Goal: Book appointment/travel/reservation

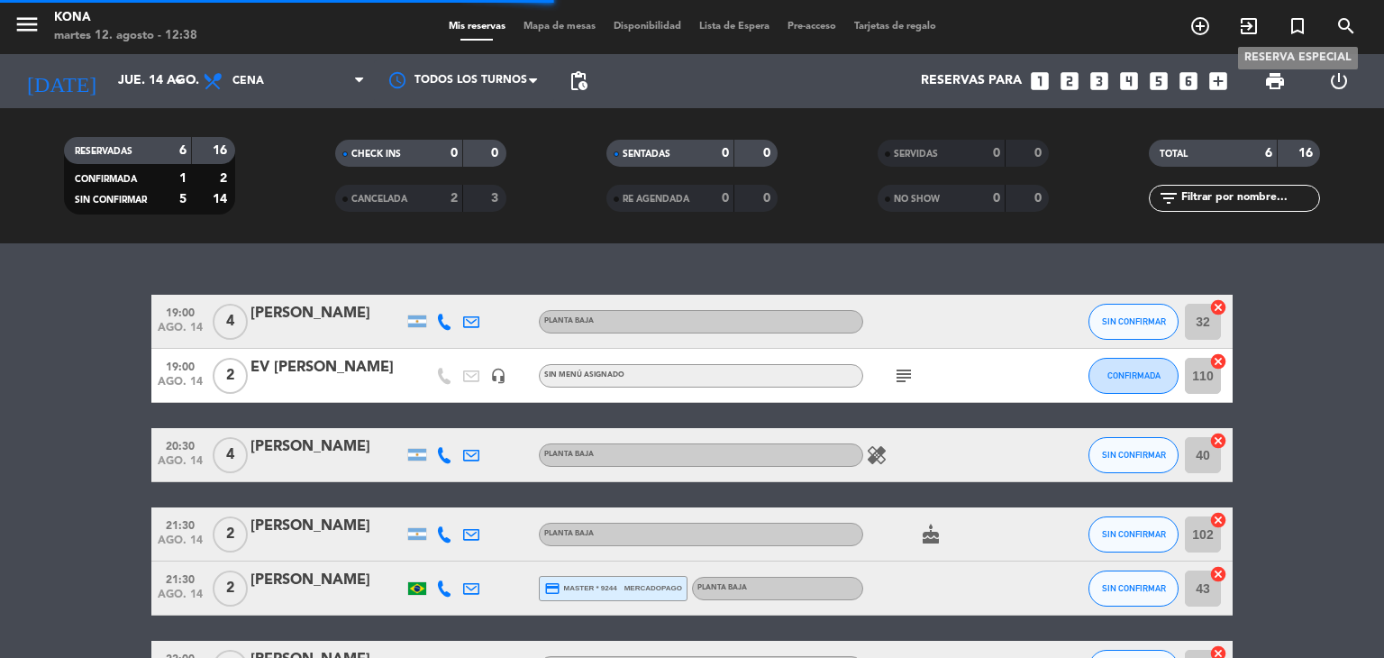
click at [1296, 32] on icon "turned_in_not" at bounding box center [1298, 26] width 22 height 22
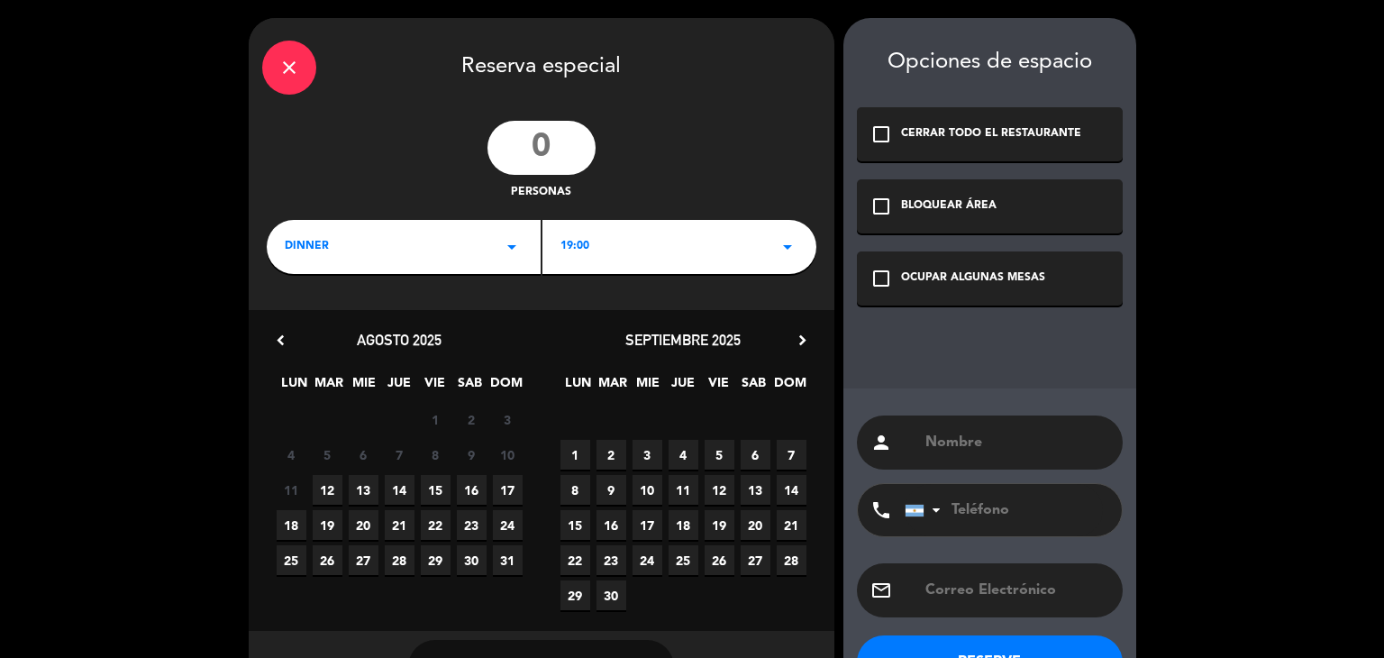
click at [536, 155] on input "number" at bounding box center [541, 148] width 108 height 54
type input "80"
click at [400, 494] on span "14" at bounding box center [400, 490] width 30 height 30
click at [965, 193] on div "check_box_outline_blank BLOQUEAR ÁREA" at bounding box center [990, 206] width 266 height 54
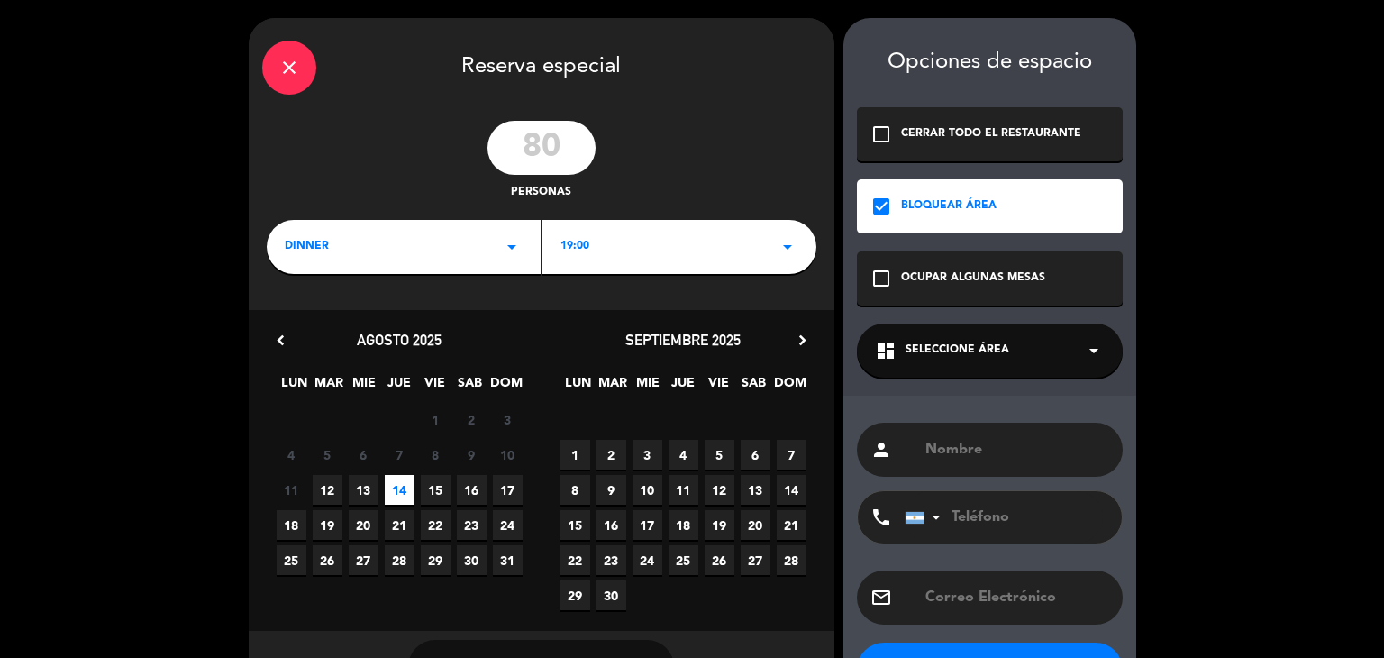
drag, startPoint x: 1032, startPoint y: 320, endPoint x: 1056, endPoint y: 354, distance: 42.0
click at [1056, 354] on div "Opciones de espacio check_box_outline_blank CERRAR TODO EL RESTAURANTE check_bo…" at bounding box center [989, 364] width 293 height 692
click at [1056, 354] on div "dashboard Seleccione Área arrow_drop_down" at bounding box center [990, 350] width 266 height 54
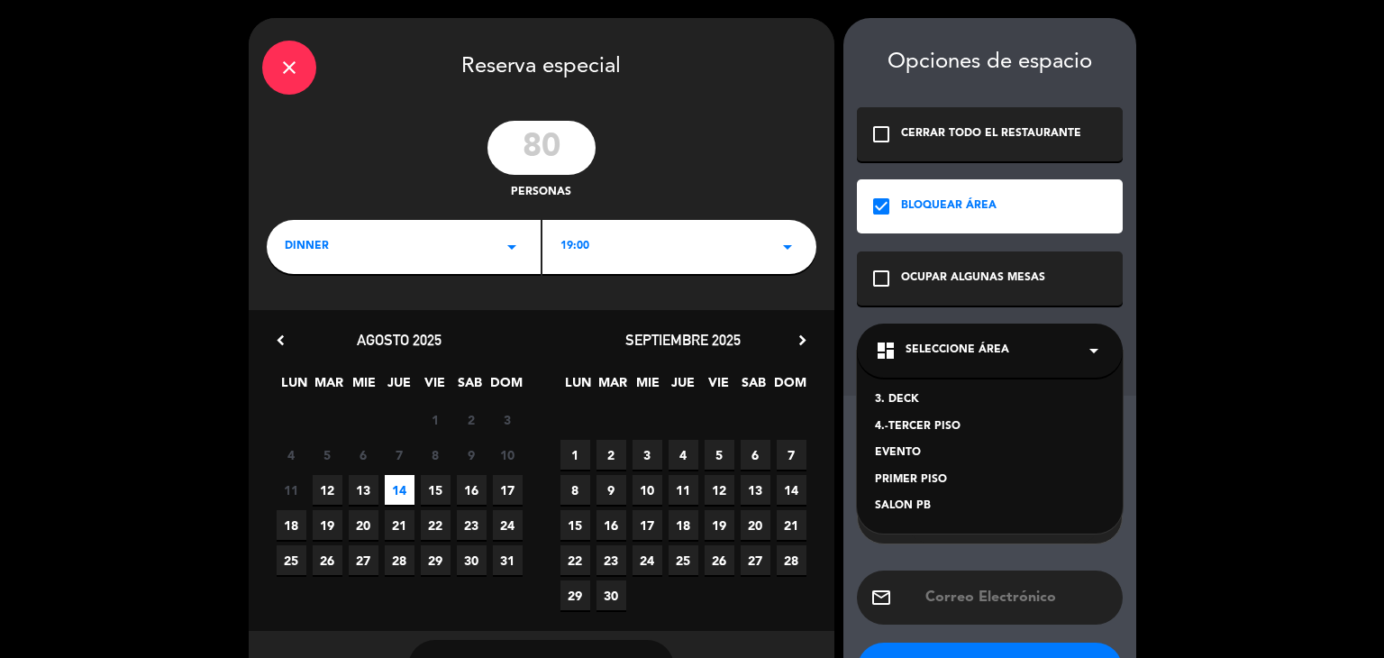
click at [927, 486] on div "PRIMER PISO" at bounding box center [990, 480] width 230 height 18
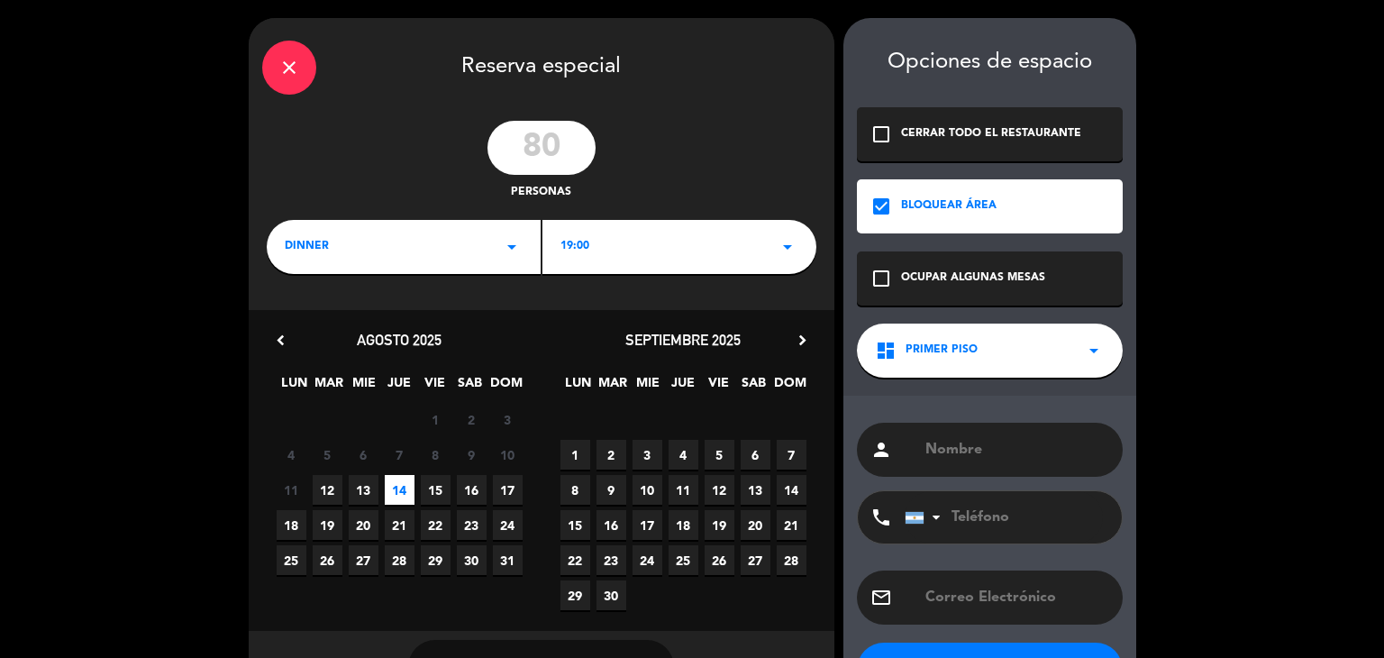
click at [916, 441] on div "person" at bounding box center [990, 450] width 266 height 54
click at [955, 448] on input "text" at bounding box center [1017, 449] width 186 height 25
type input "e"
type input "EV [PERSON_NAME]"
click at [1085, 651] on button "RESERVE" at bounding box center [990, 669] width 266 height 54
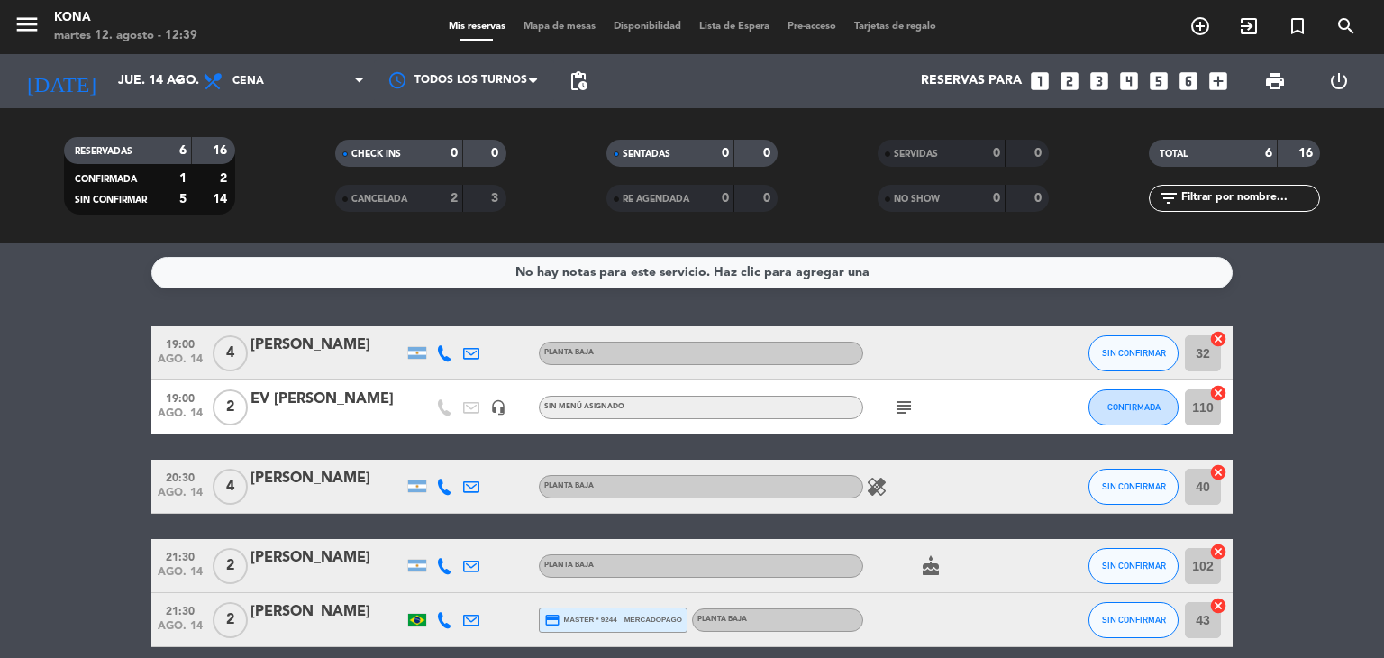
click at [357, 413] on div at bounding box center [326, 419] width 153 height 14
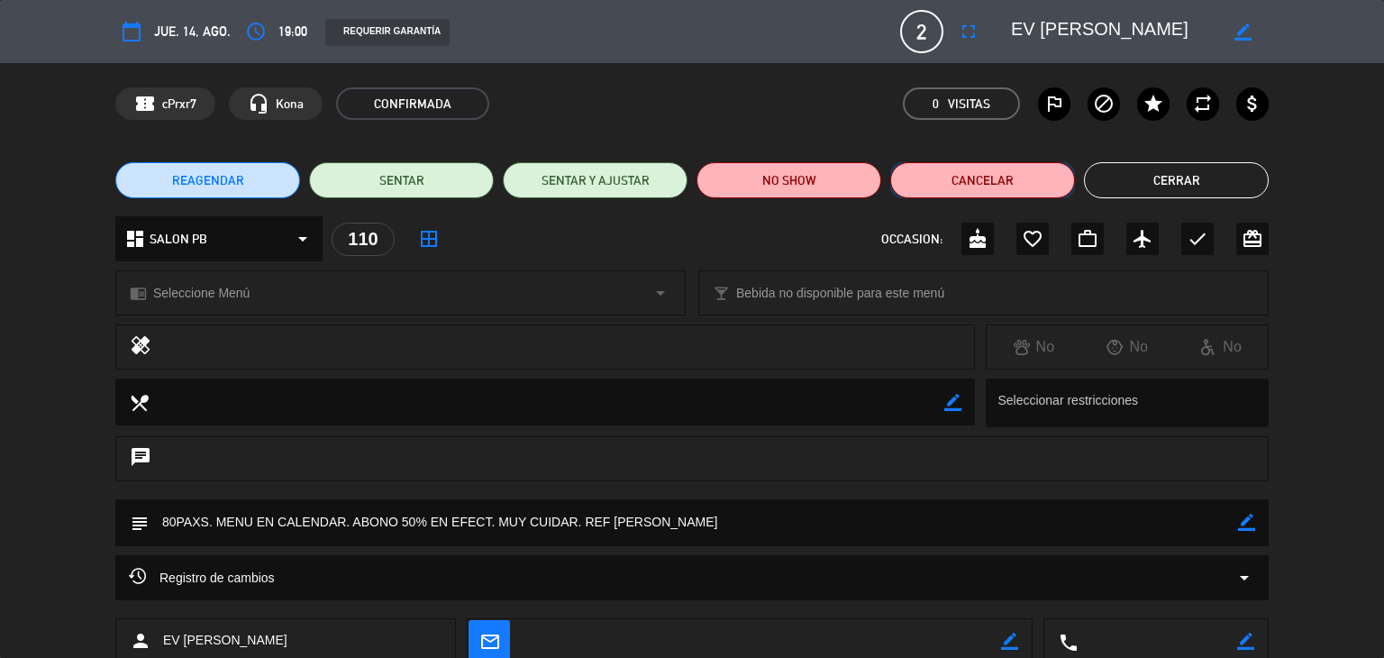
click at [988, 185] on button "Cancelar" at bounding box center [982, 180] width 185 height 36
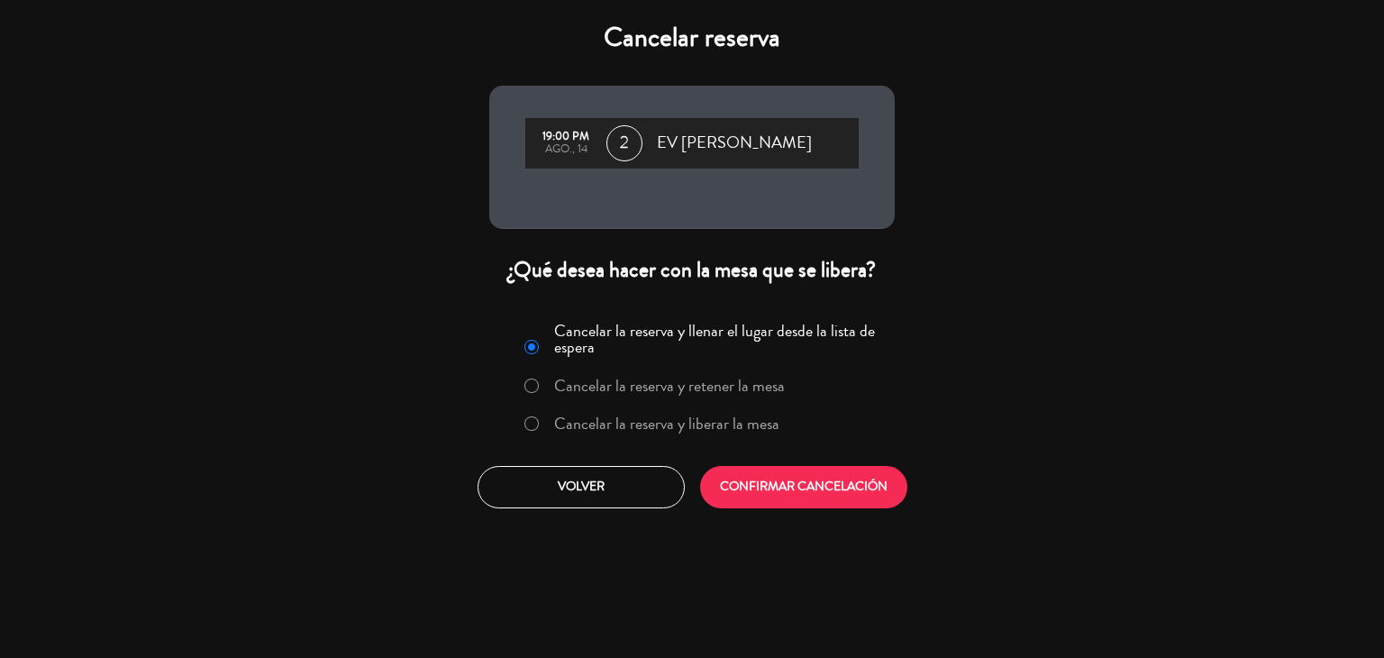
click at [587, 427] on label "Cancelar la reserva y liberar la mesa" at bounding box center [666, 423] width 225 height 16
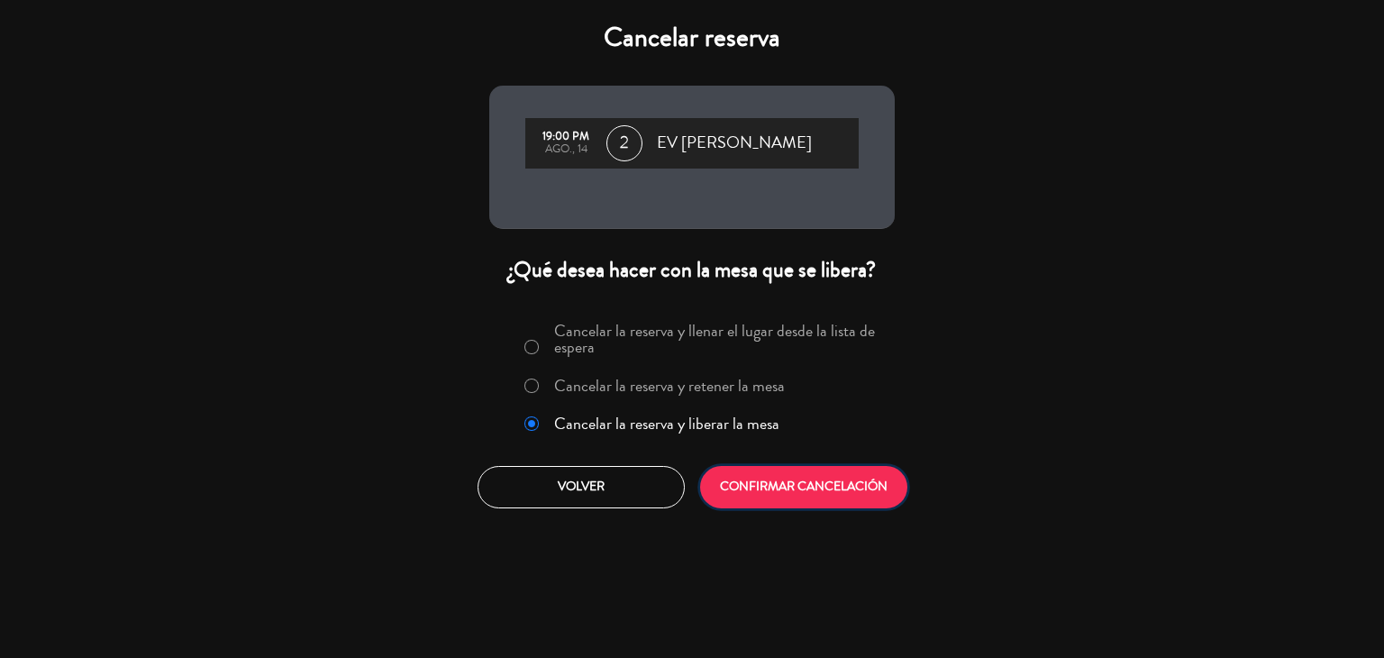
click at [726, 475] on button "CONFIRMAR CANCELACIÓN" at bounding box center [803, 487] width 207 height 42
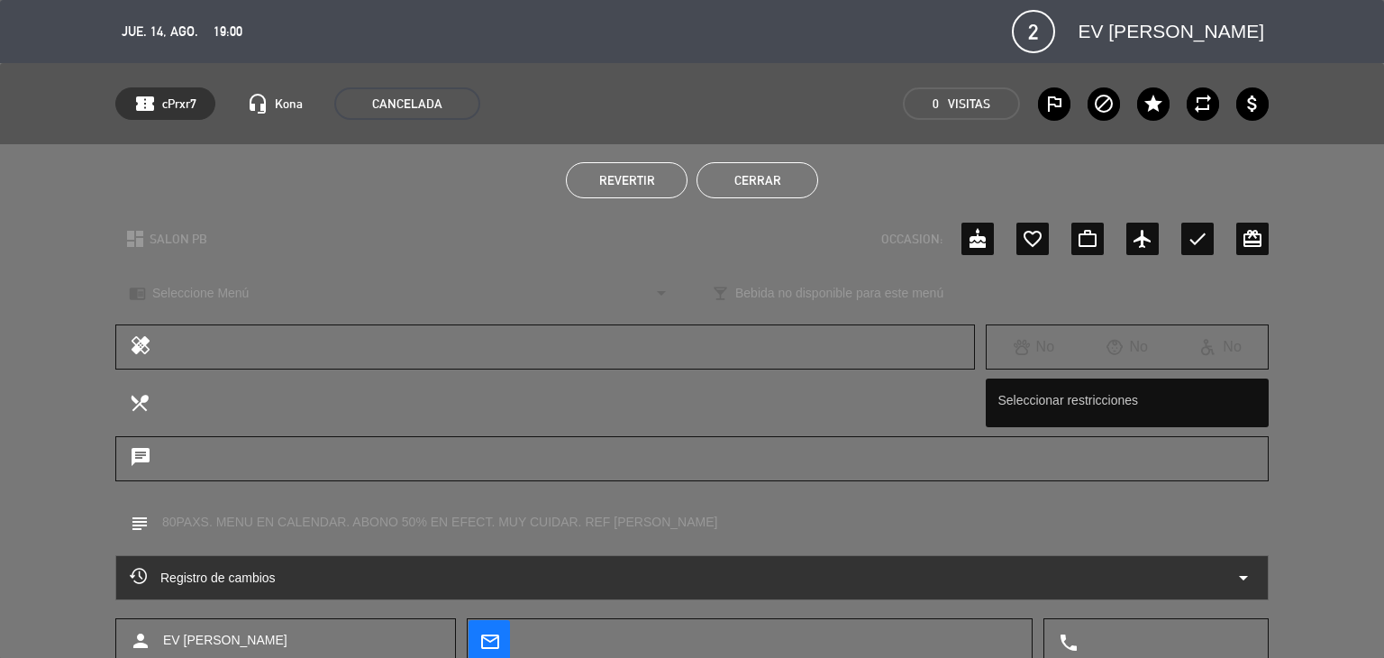
click at [784, 173] on button "Cerrar" at bounding box center [758, 180] width 122 height 36
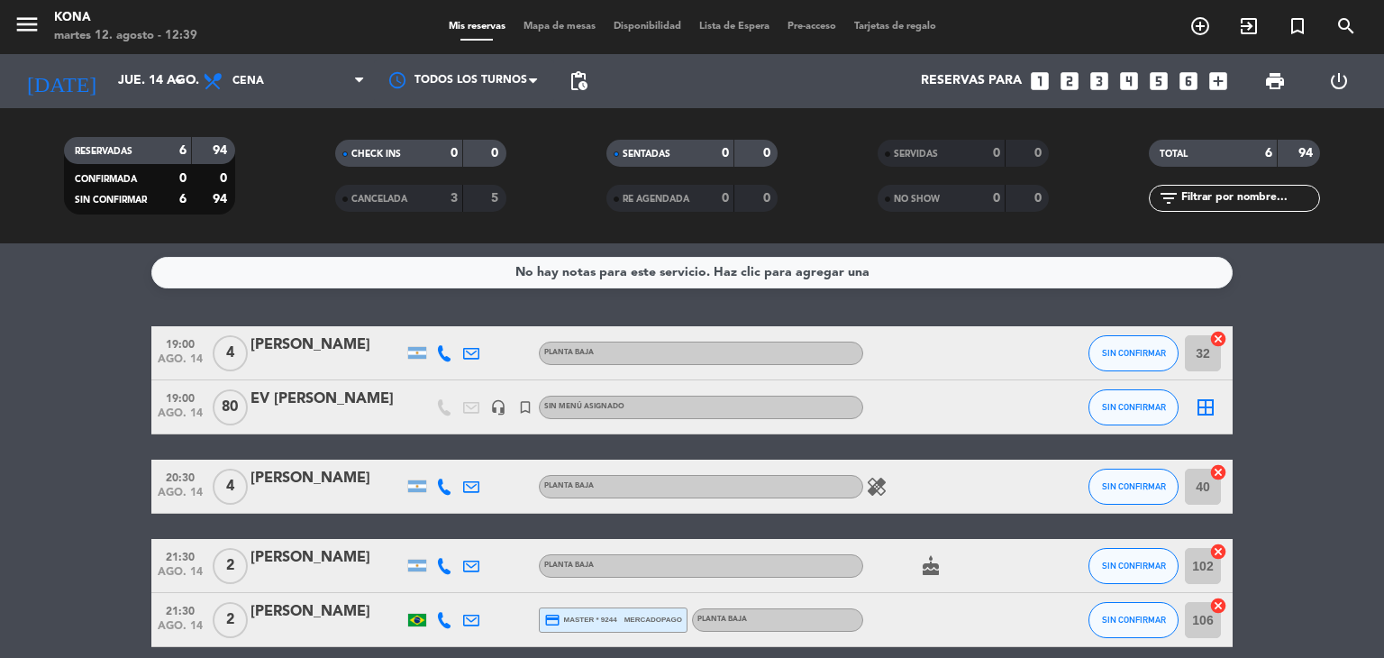
click at [332, 398] on div "EV [PERSON_NAME]" at bounding box center [326, 398] width 153 height 23
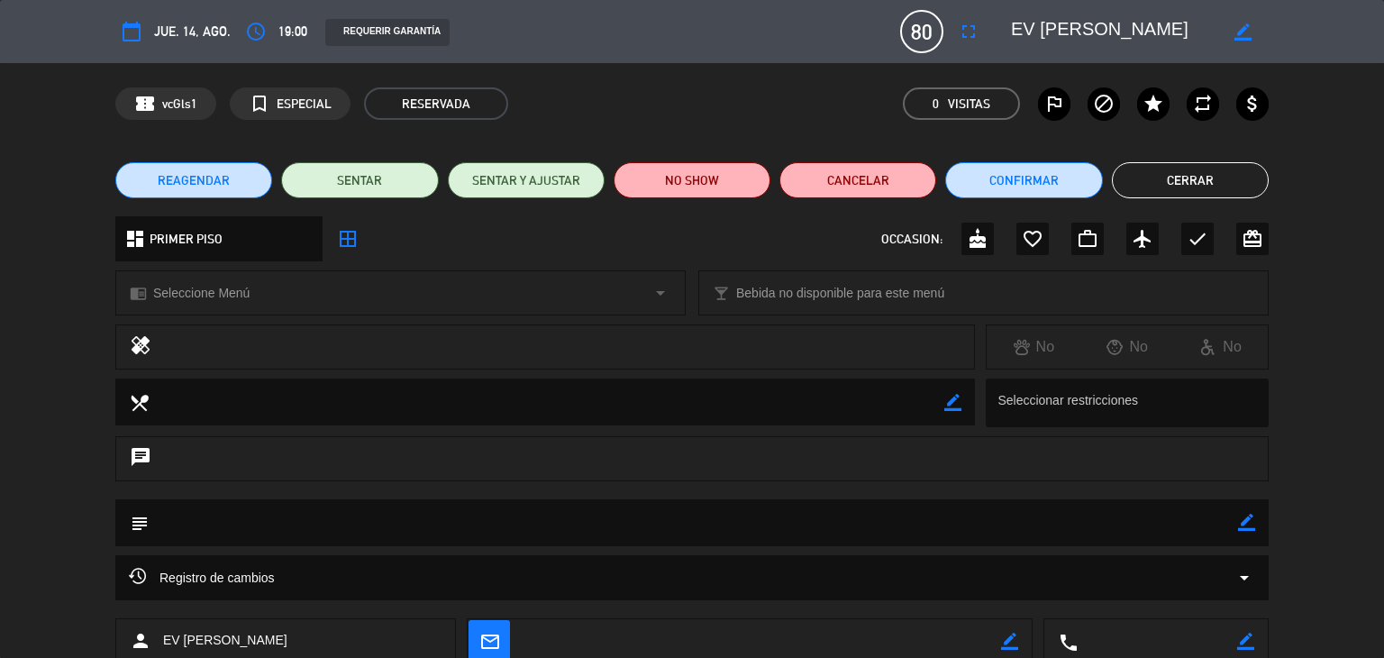
click at [1240, 516] on icon "border_color" at bounding box center [1246, 522] width 17 height 17
paste textarea "80PAXS. MENU EN CALENDAR. ABONO 50% EN EFECT. MUY CUIDAR. REF [PERSON_NAME]"
type textarea "80PAXS. MENU EN CALENDAR. ABONO 50% EN EFECT. MUY CUIDAR. REF [PERSON_NAME]"
click at [1243, 518] on icon at bounding box center [1246, 522] width 17 height 17
click at [1181, 175] on button "Cerrar" at bounding box center [1190, 180] width 157 height 36
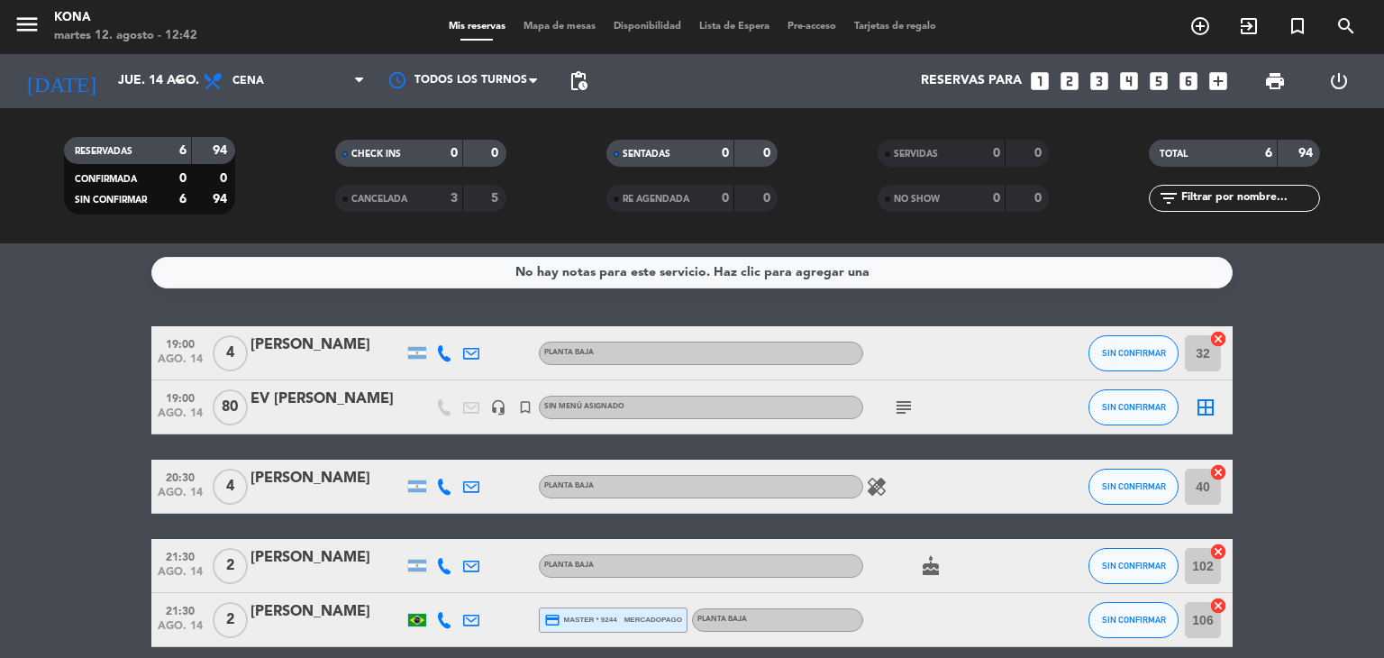
click at [1013, 83] on span "Reservas para" at bounding box center [971, 81] width 101 height 14
click at [1157, 87] on icon "looks_5" at bounding box center [1158, 80] width 23 height 23
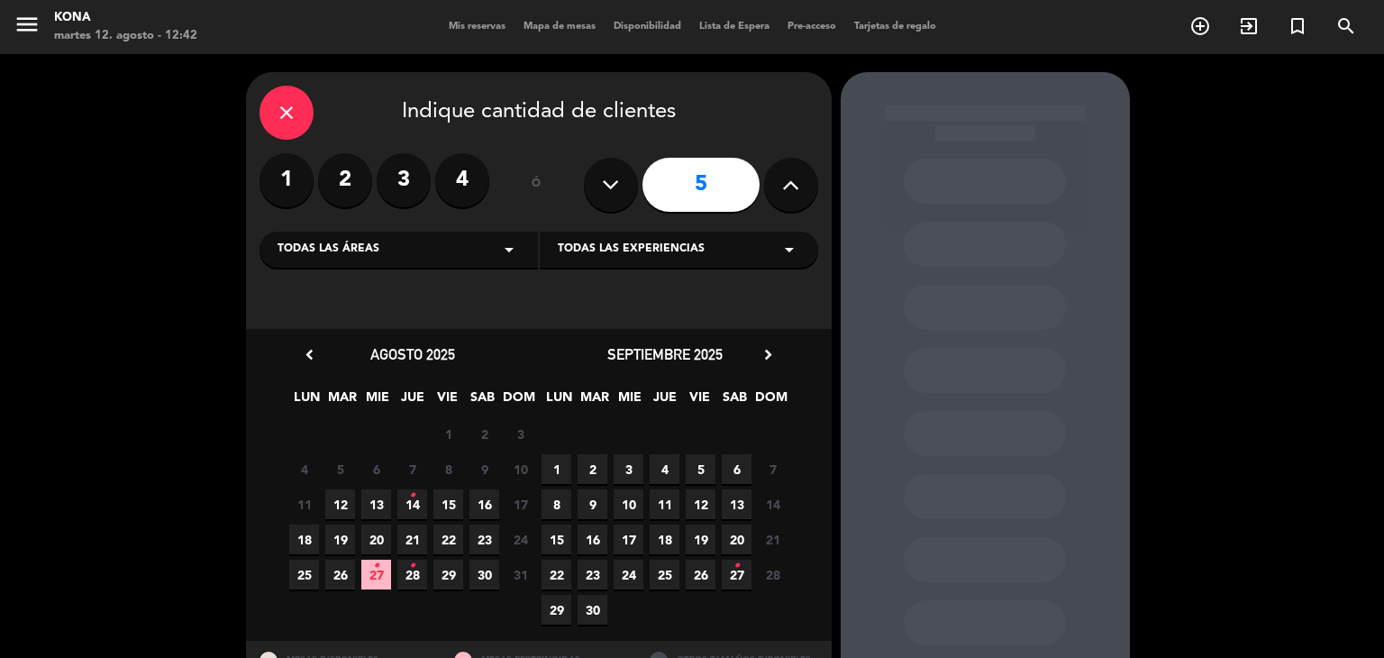
click at [451, 499] on span "15" at bounding box center [448, 504] width 30 height 30
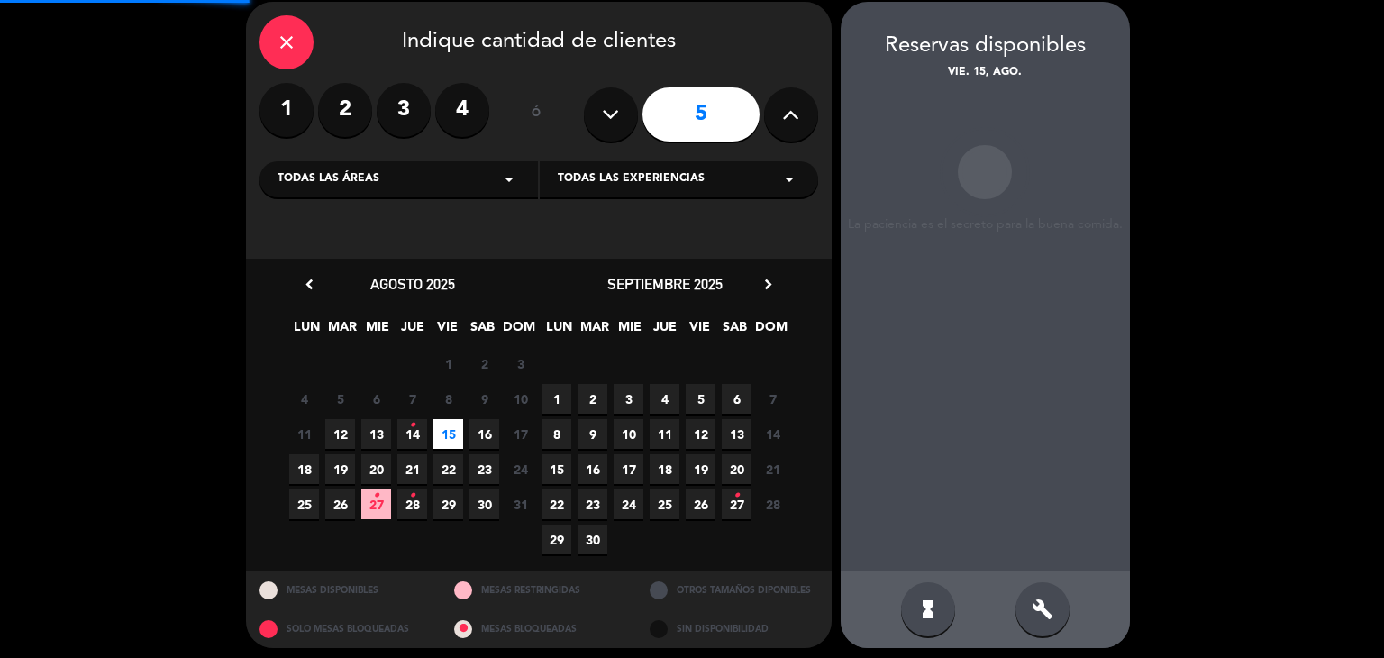
scroll to position [72, 0]
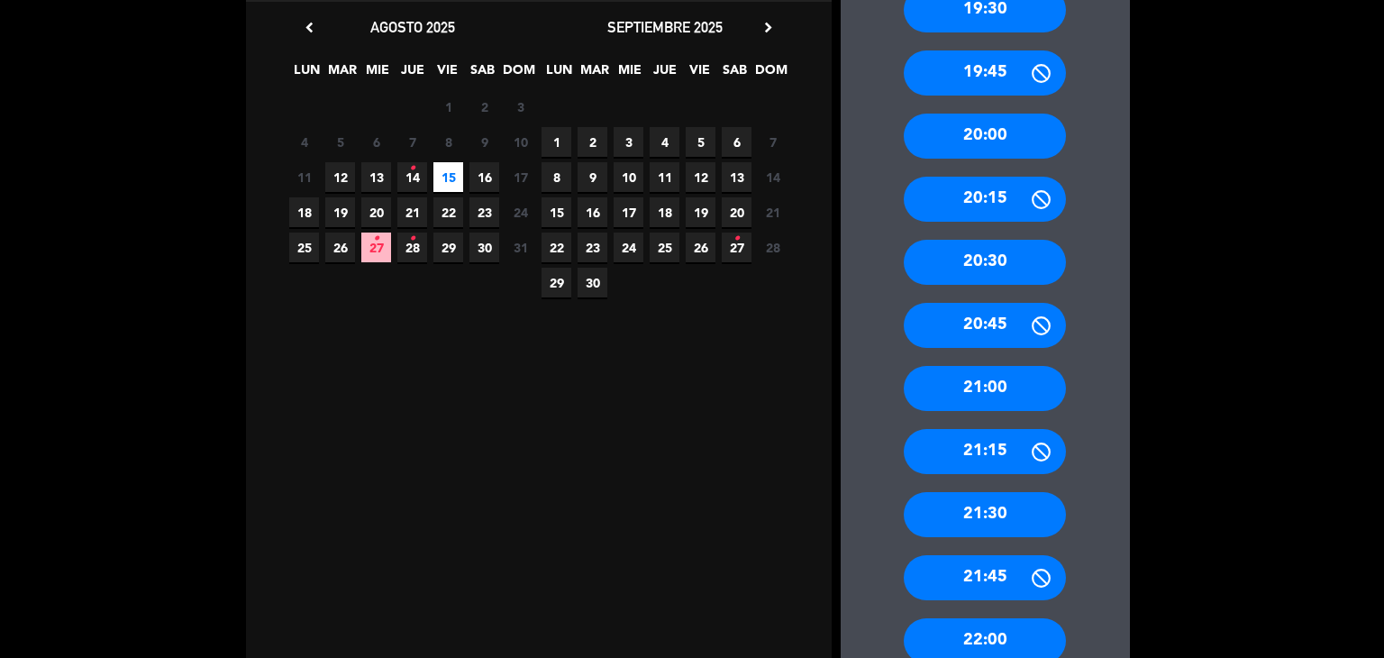
scroll to position [541, 0]
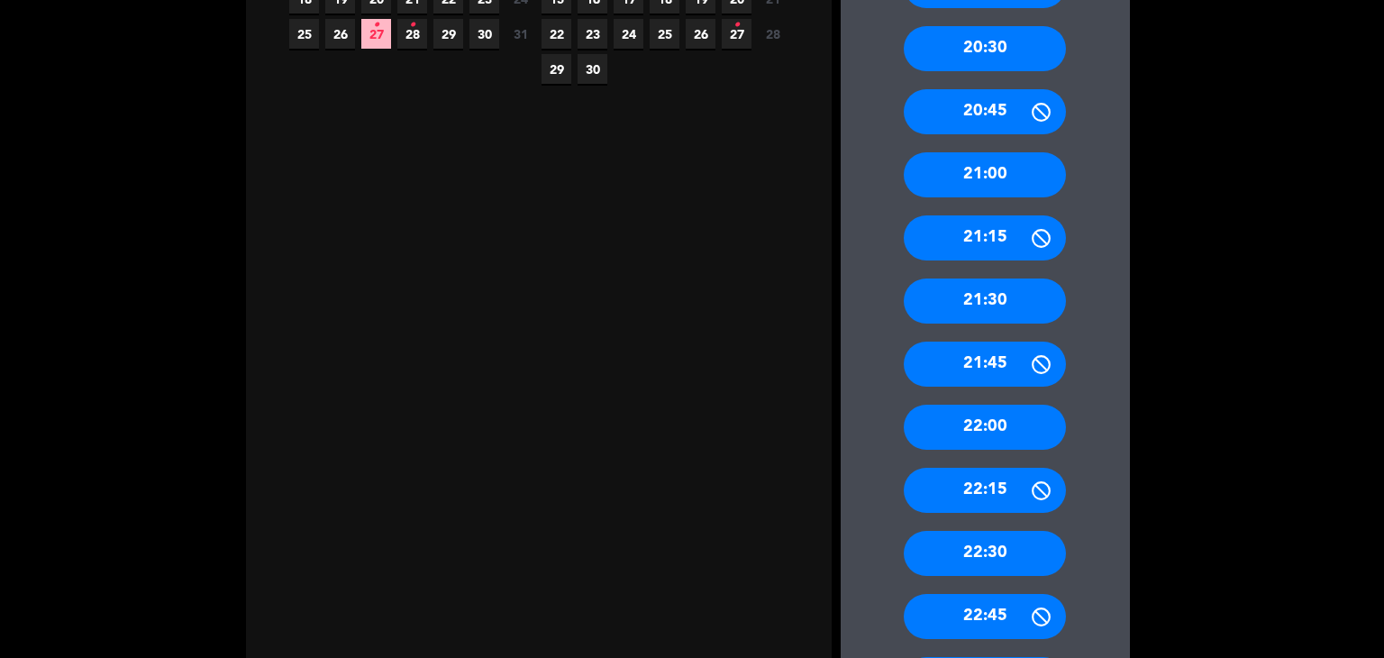
click at [982, 414] on div "22:00" at bounding box center [985, 427] width 162 height 45
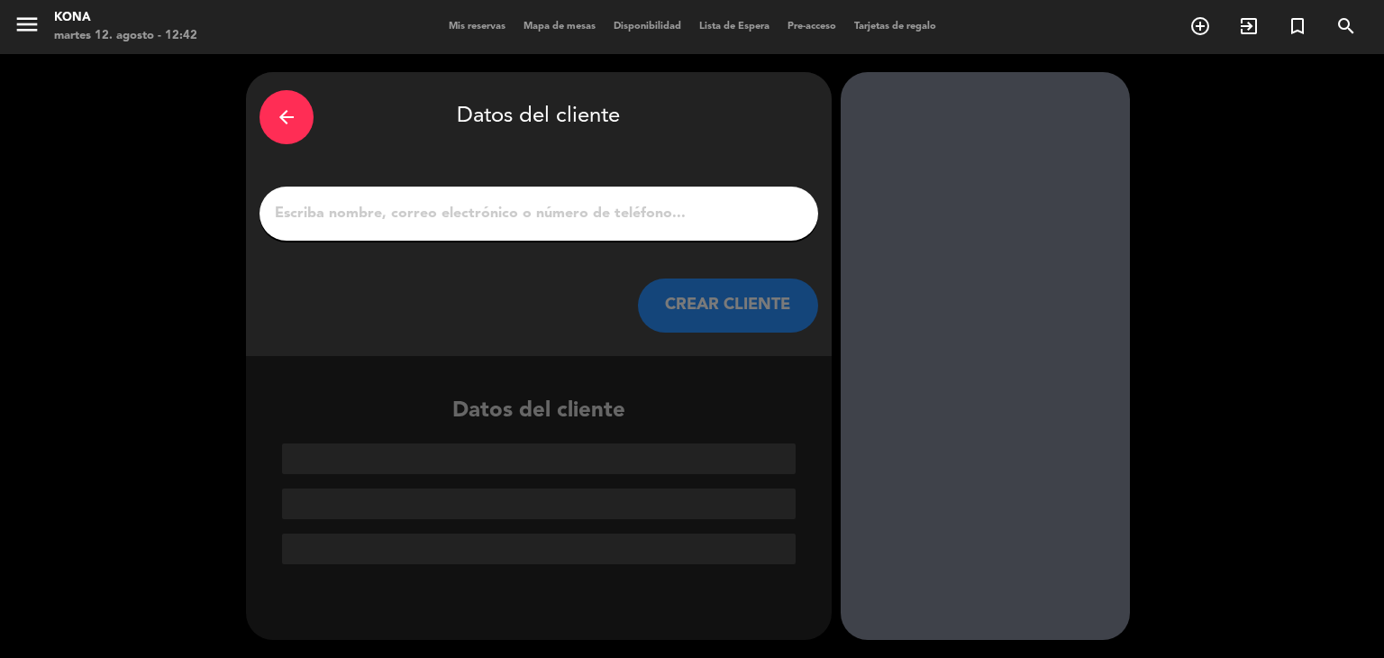
click at [460, 210] on input "1" at bounding box center [539, 213] width 532 height 25
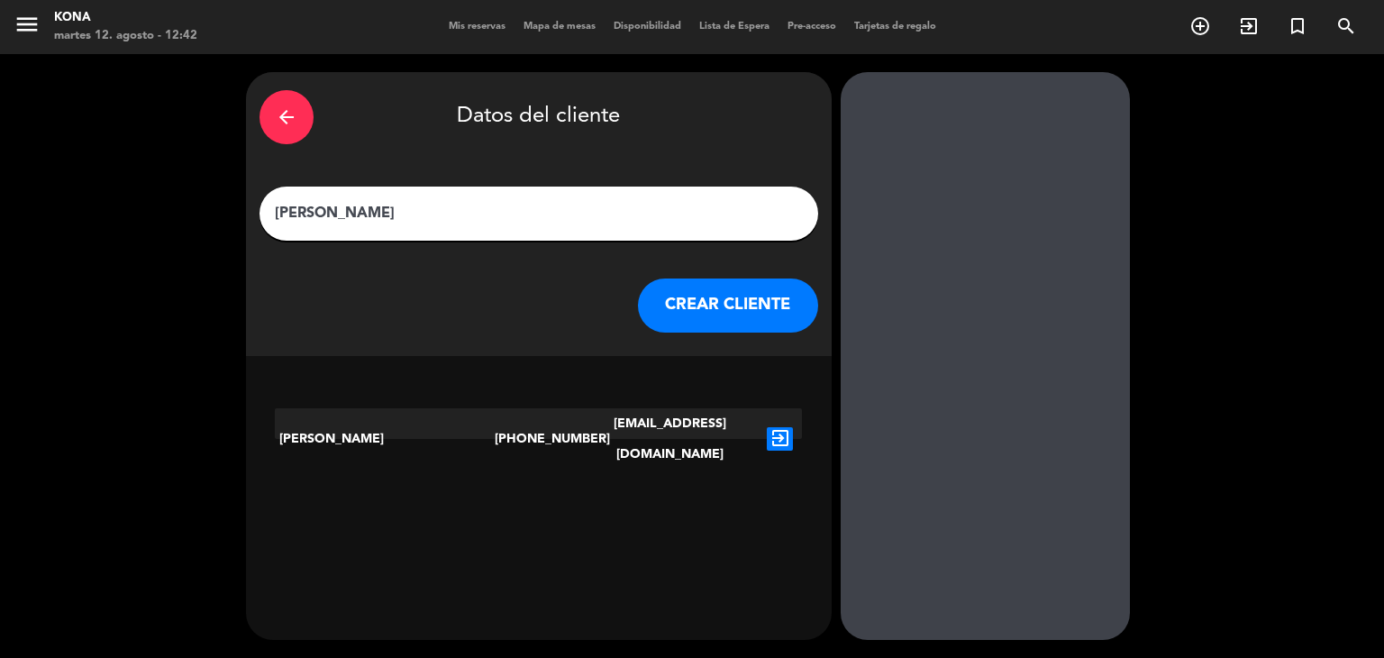
type input "[PERSON_NAME]"
click at [734, 331] on button "CREAR CLIENTE" at bounding box center [728, 305] width 180 height 54
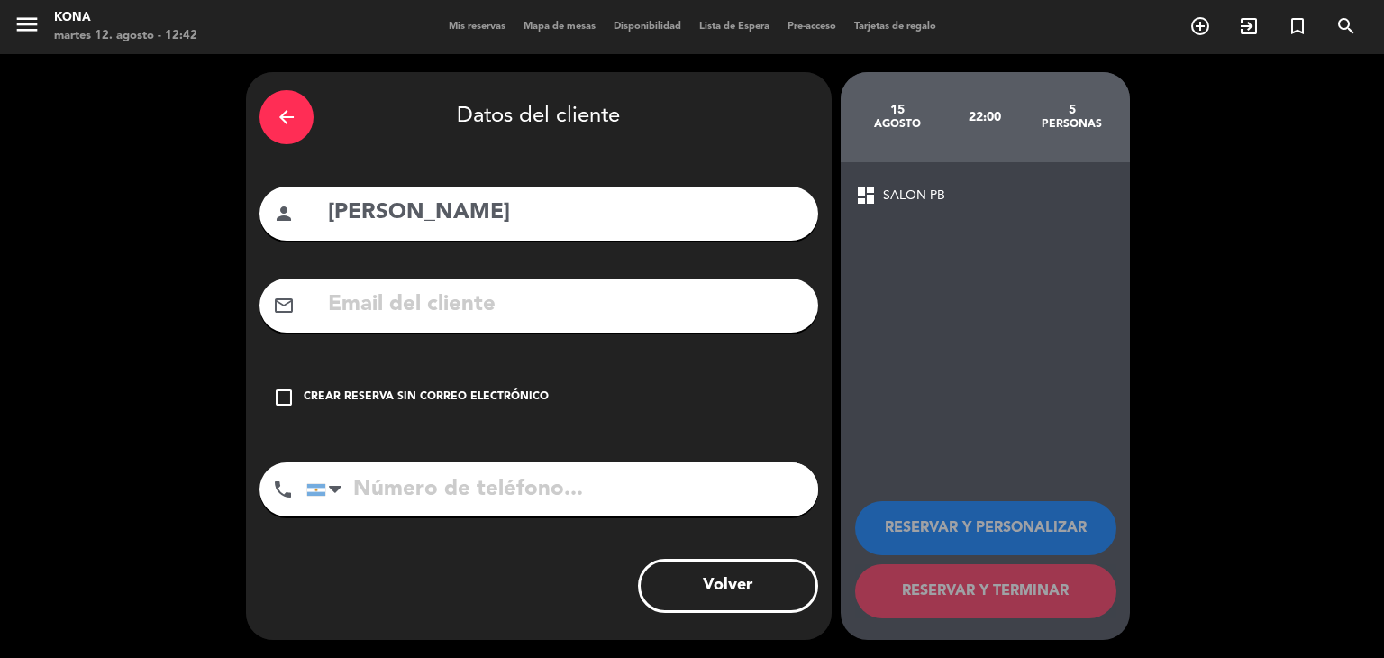
click at [488, 399] on div "Crear reserva sin correo electrónico" at bounding box center [426, 397] width 245 height 18
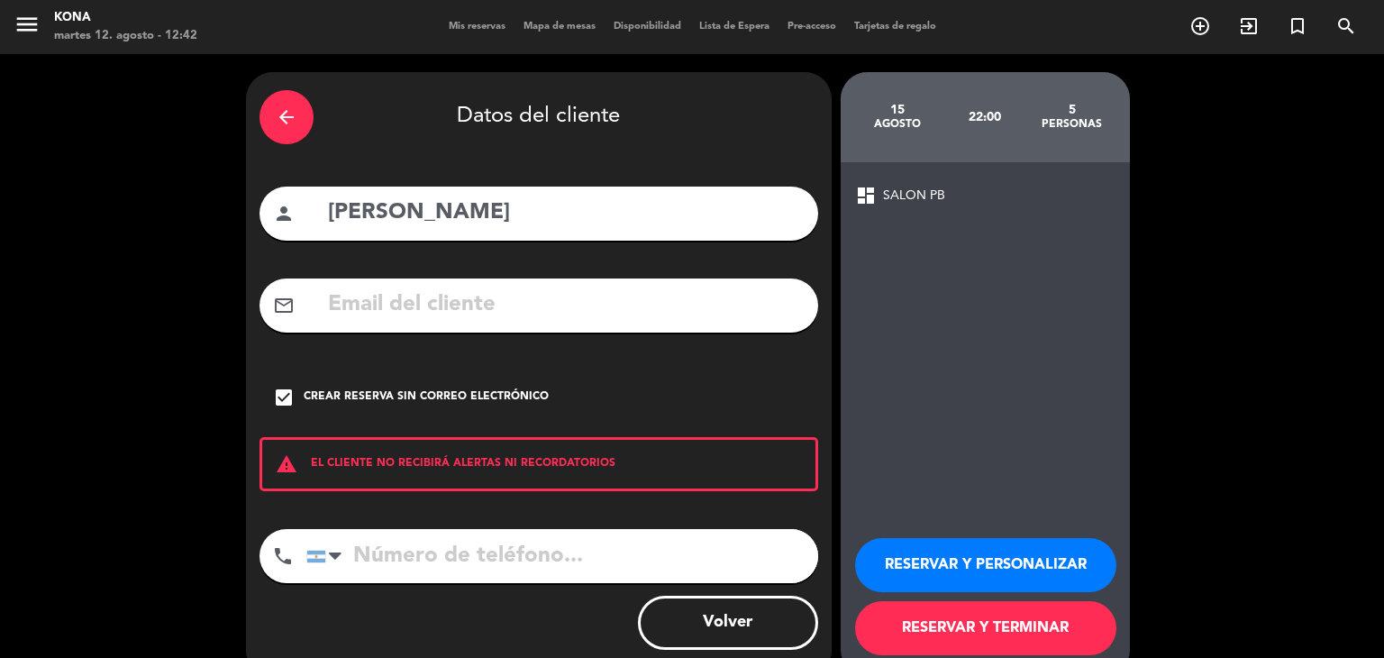
click at [967, 570] on button "RESERVAR Y PERSONALIZAR" at bounding box center [985, 565] width 261 height 54
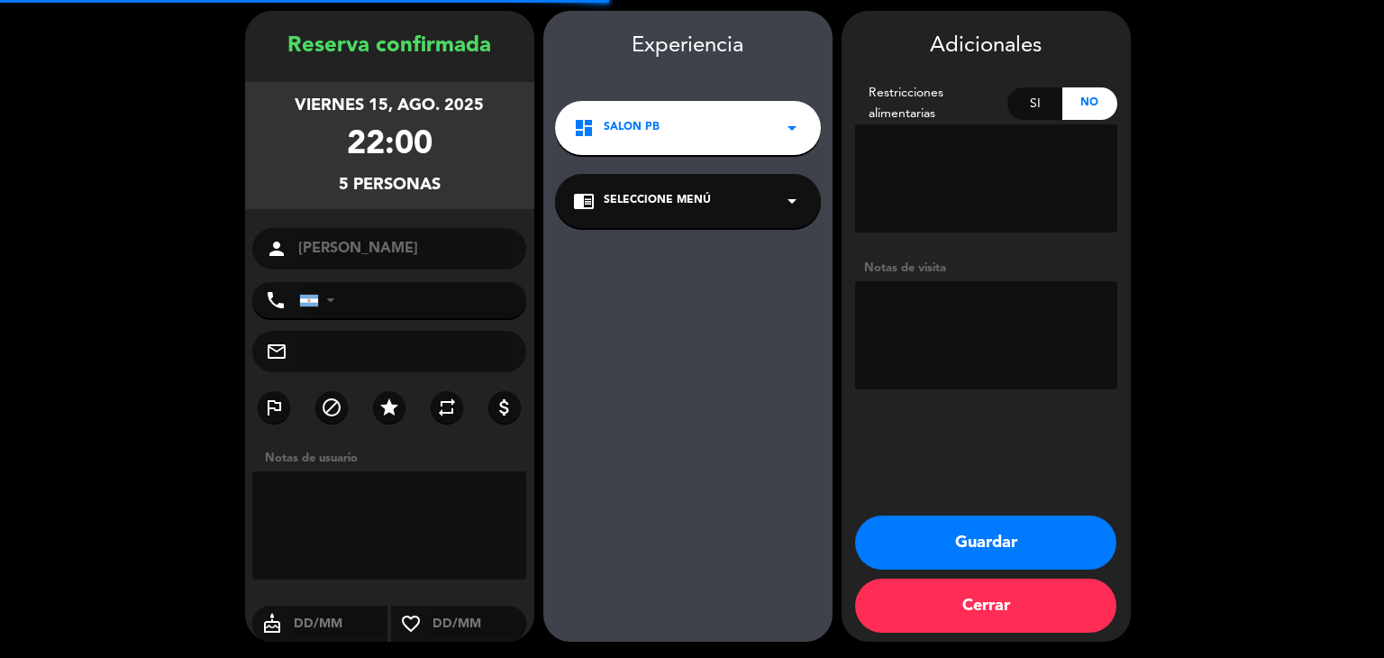
scroll to position [62, 0]
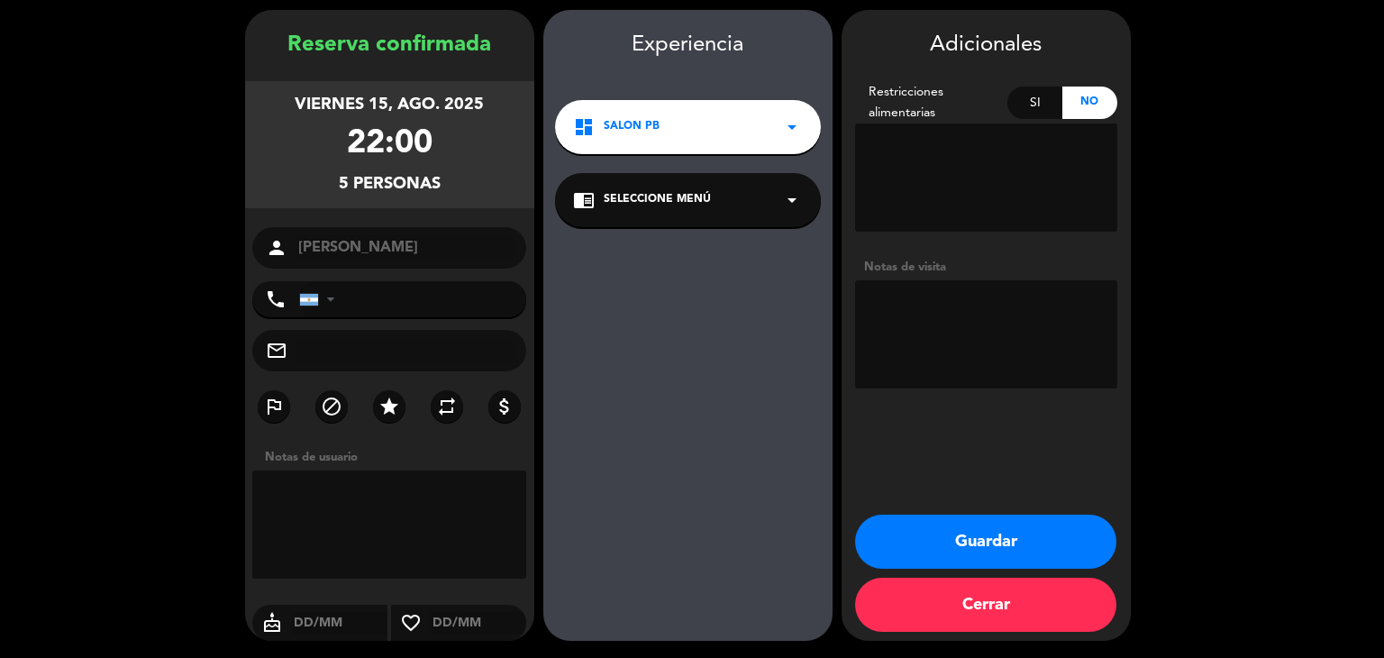
click at [930, 326] on textarea at bounding box center [986, 334] width 262 height 108
type textarea "reserva [PERSON_NAME], invitacion"
click at [975, 520] on button "Guardar" at bounding box center [985, 542] width 261 height 54
